Goal: Find specific page/section: Find specific page/section

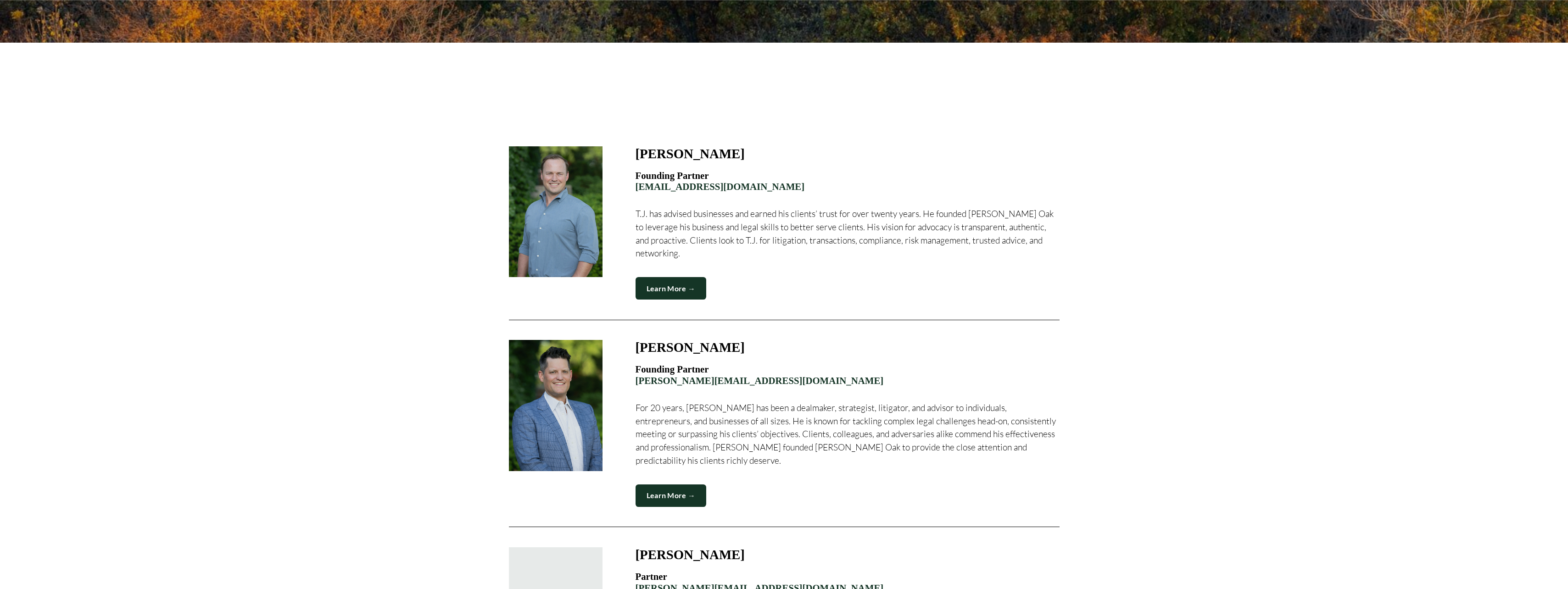
scroll to position [409, 0]
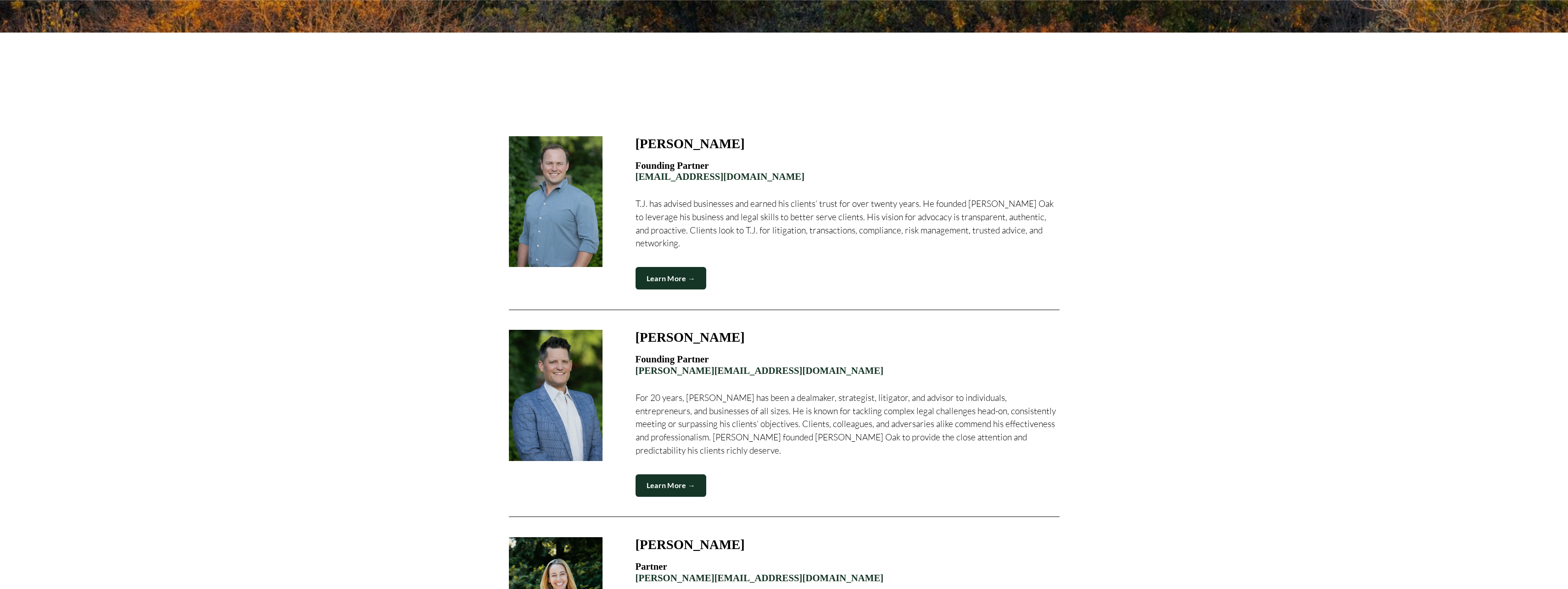
click at [656, 270] on link "Learn More →" at bounding box center [671, 278] width 71 height 23
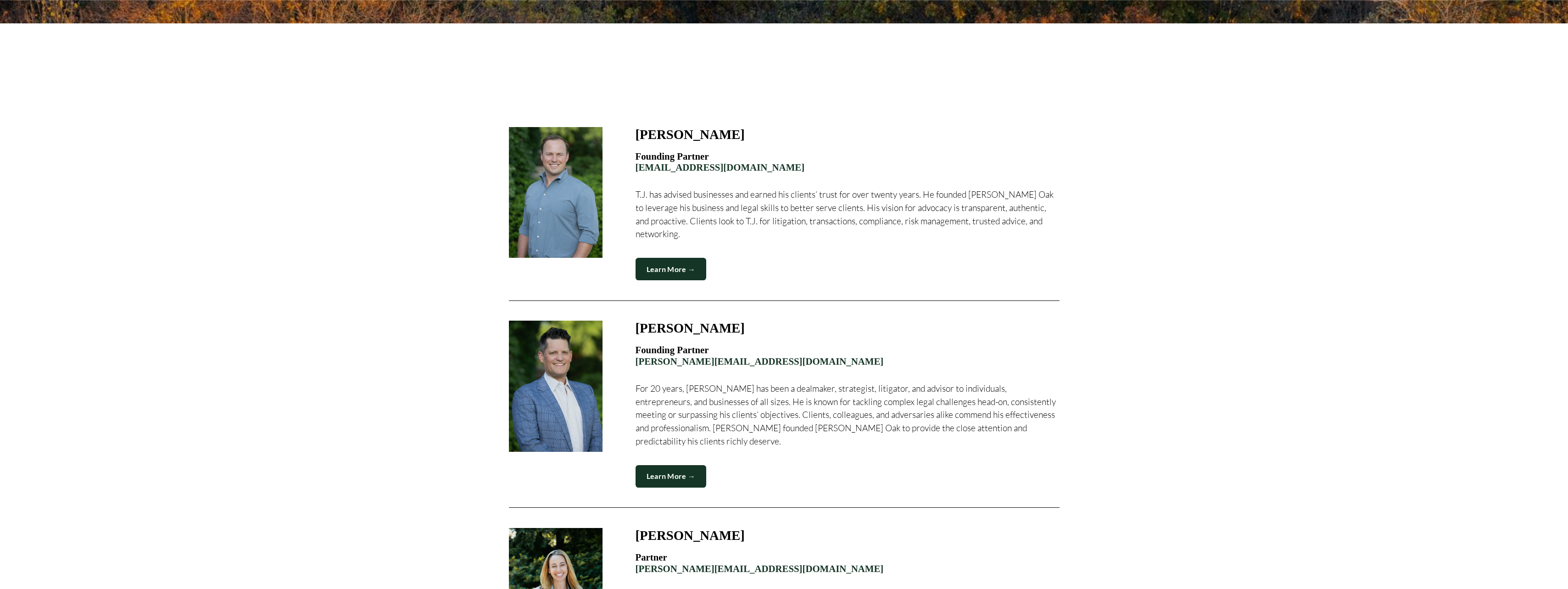
scroll to position [547, 0]
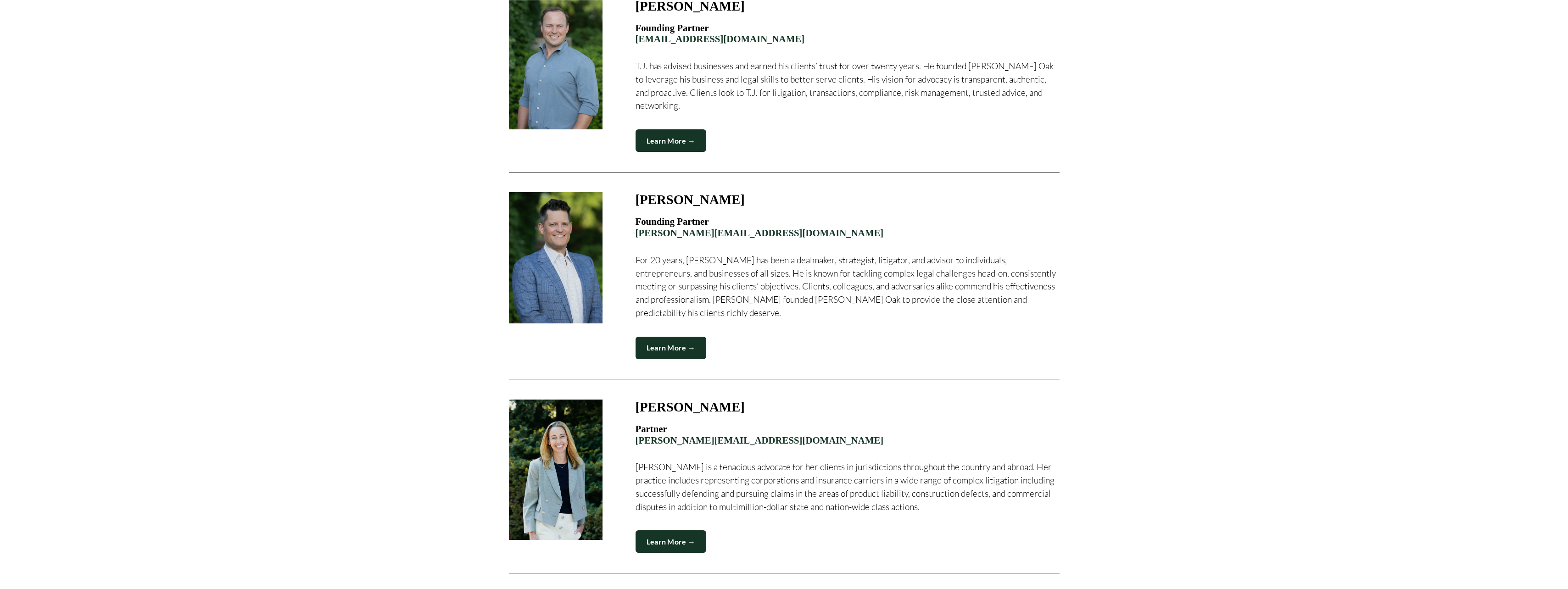
click at [676, 530] on link "Learn More →" at bounding box center [671, 541] width 71 height 23
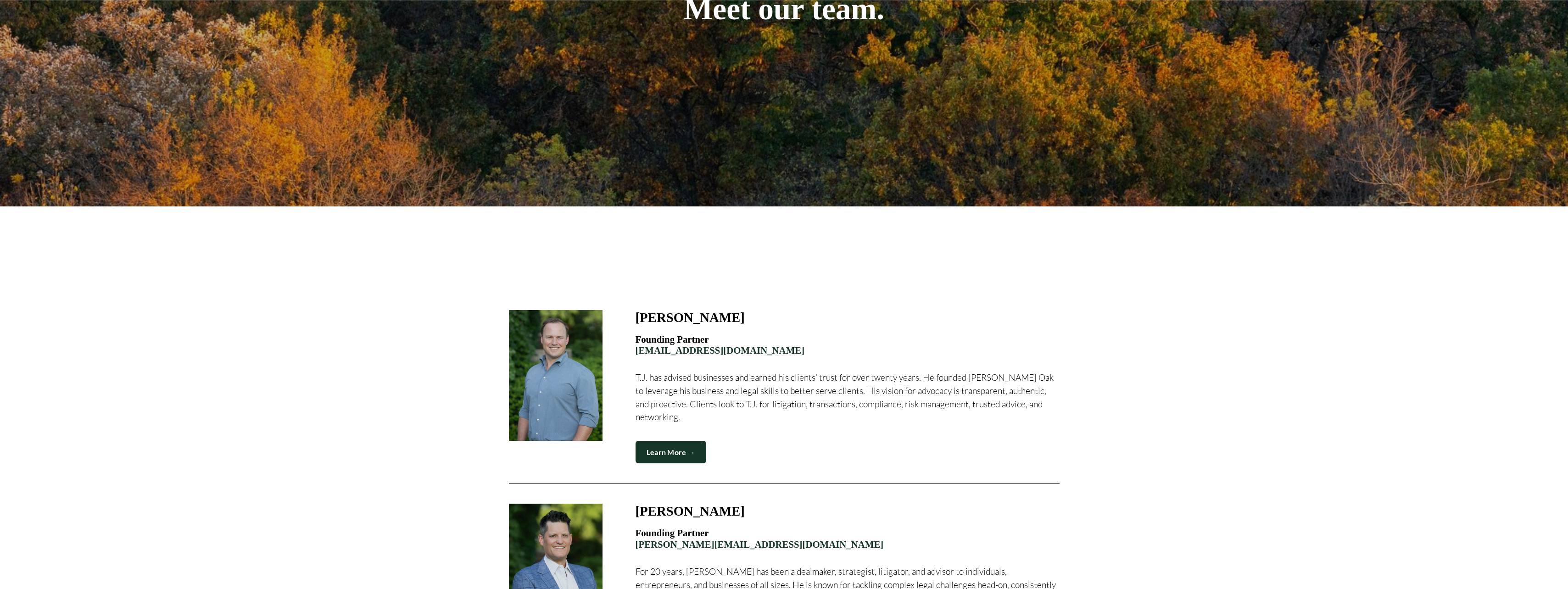
scroll to position [226, 0]
